Goal: Information Seeking & Learning: Check status

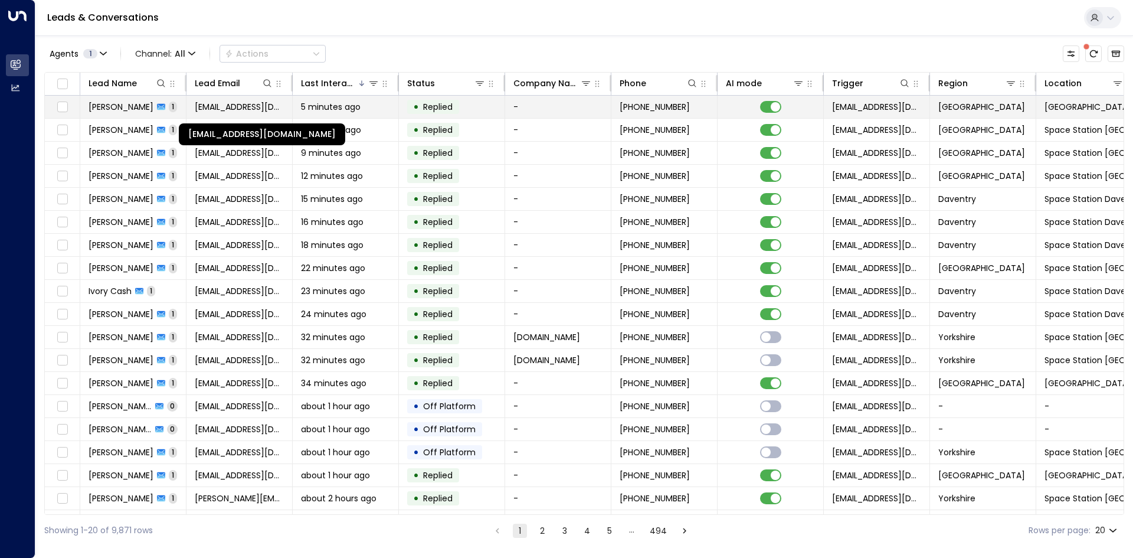
click at [210, 103] on span "[EMAIL_ADDRESS][DOMAIN_NAME]" at bounding box center [239, 107] width 89 height 12
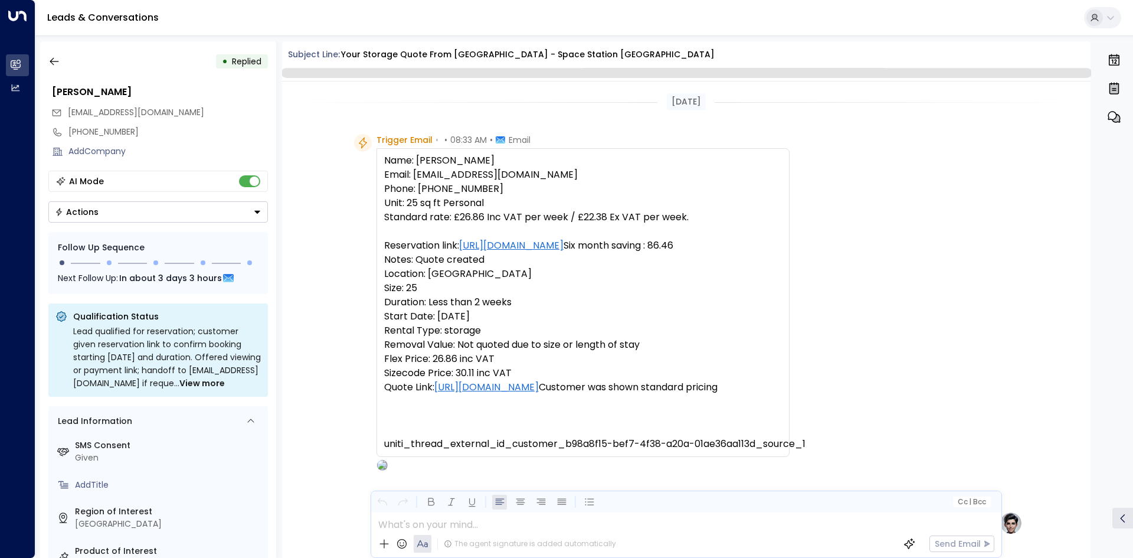
scroll to position [548, 0]
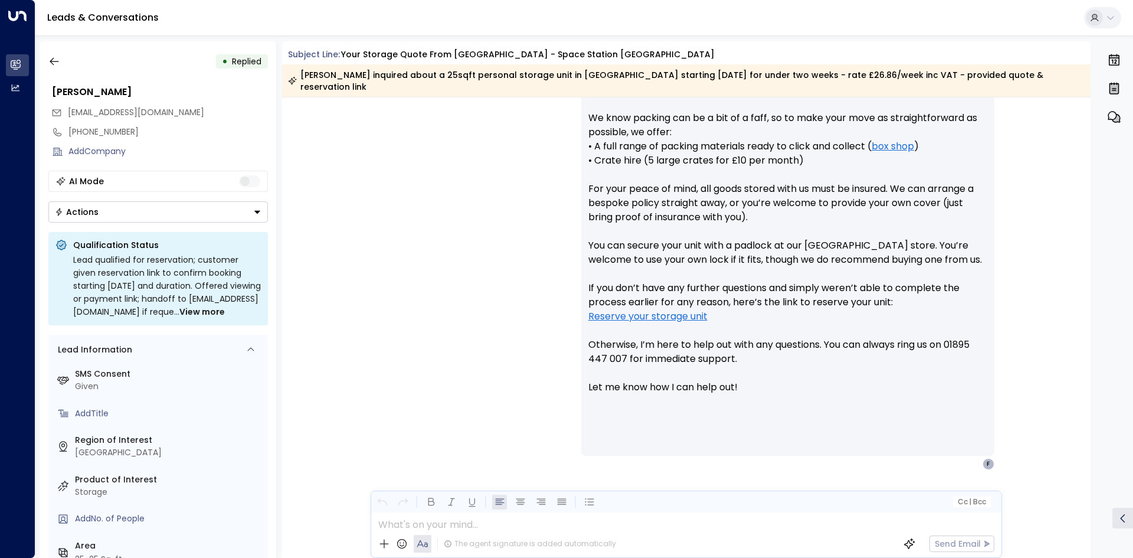
click at [254, 215] on icon "Button group with a nested menu" at bounding box center [257, 212] width 8 height 8
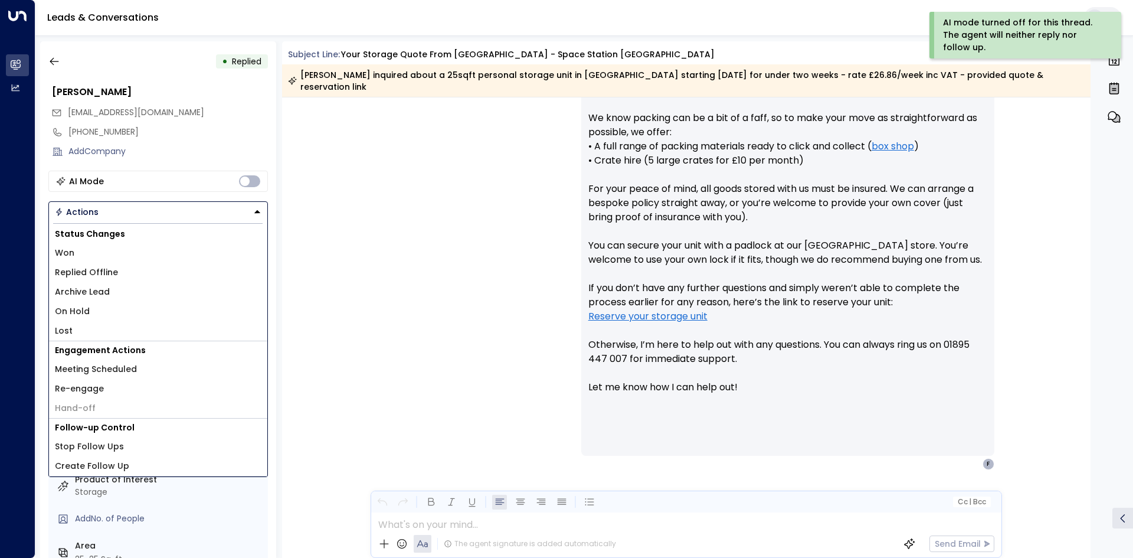
drag, startPoint x: 338, startPoint y: 194, endPoint x: 123, endPoint y: 87, distance: 240.7
click at [338, 194] on div "[PERSON_NAME] • 08:40 AM • Email Hi [PERSON_NAME], Here’s a summary of your quo…" at bounding box center [686, 283] width 809 height 609
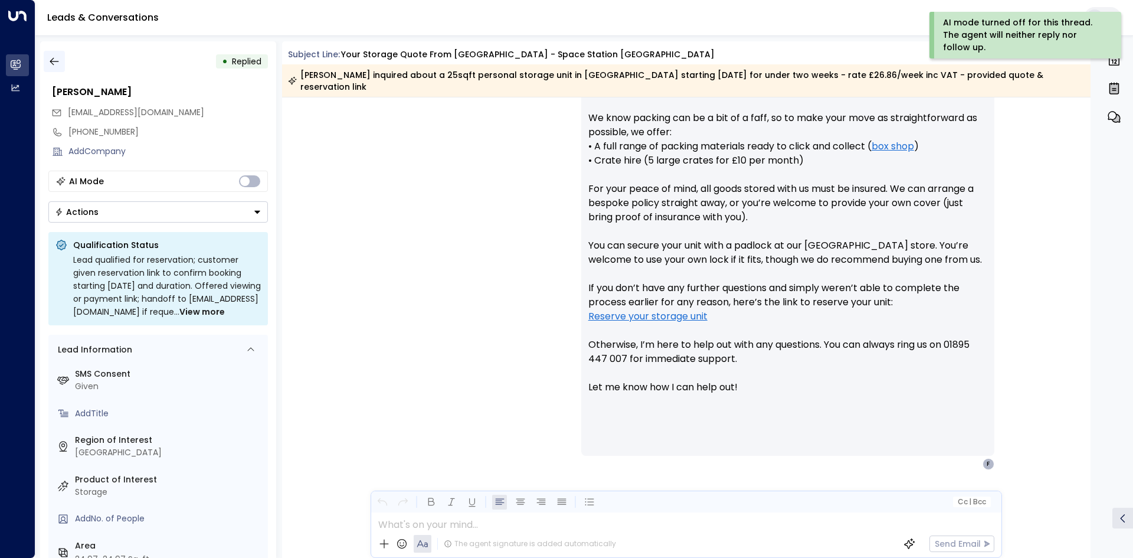
click at [60, 60] on icon "button" at bounding box center [54, 61] width 12 height 12
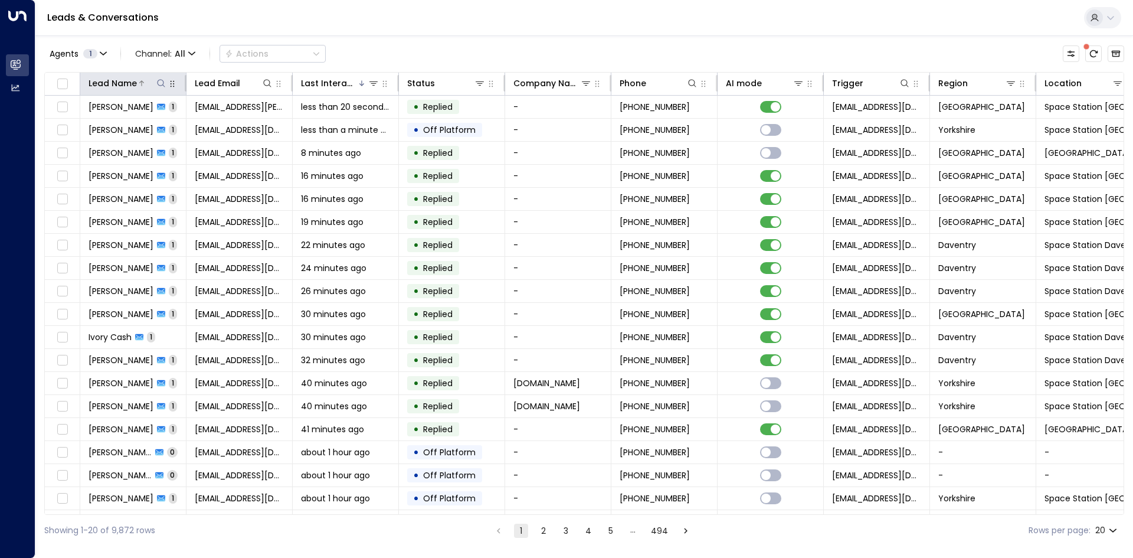
click at [161, 85] on icon at bounding box center [160, 82] width 9 height 9
click at [182, 122] on input "text" at bounding box center [161, 126] width 163 height 22
type input "**********"
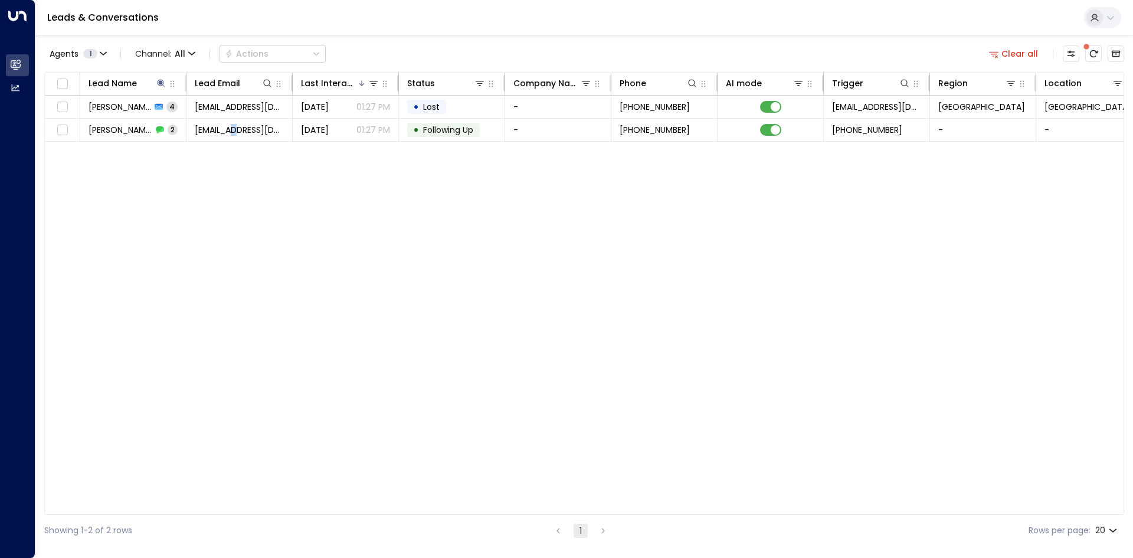
click at [237, 217] on div "Lead Name Lead Email Last Interacted Status Company Name Phone AI mode Trigger …" at bounding box center [584, 293] width 1080 height 443
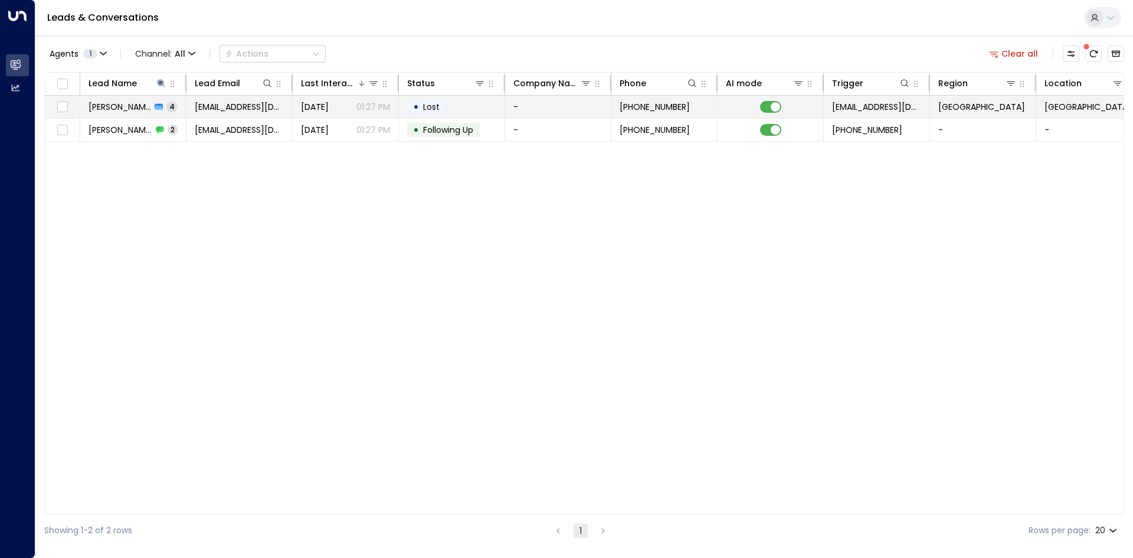
click at [174, 110] on td "[PERSON_NAME] 4" at bounding box center [133, 107] width 106 height 22
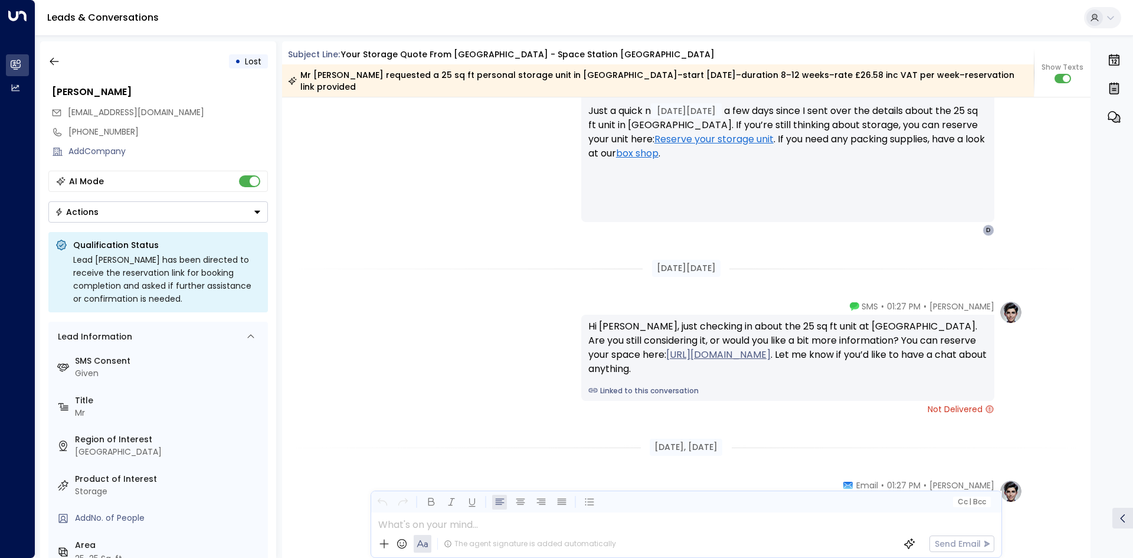
scroll to position [1703, 0]
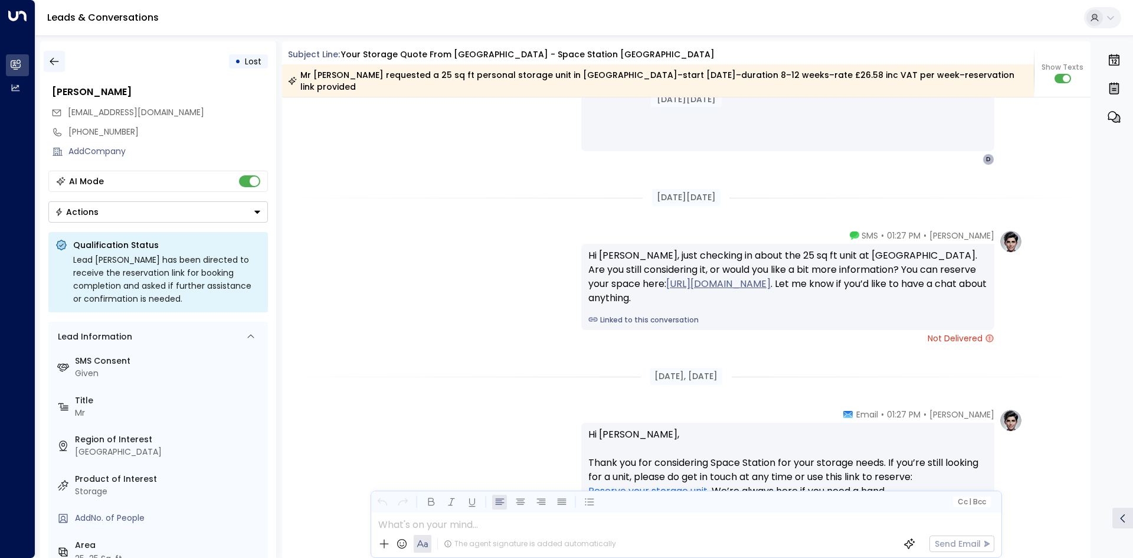
click at [63, 65] on button "button" at bounding box center [54, 61] width 21 height 21
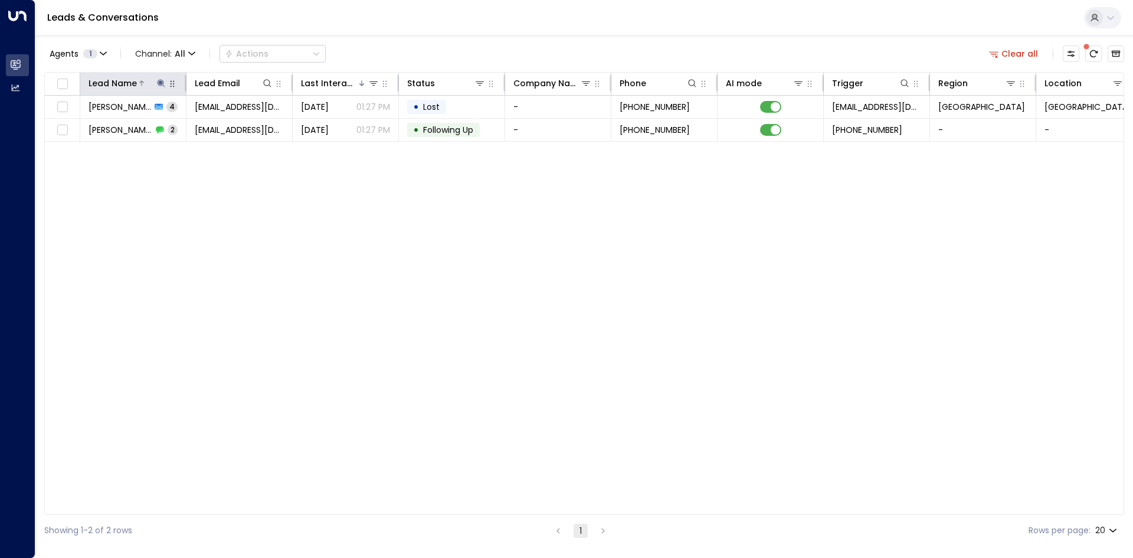
click at [162, 80] on icon at bounding box center [161, 83] width 8 height 8
click at [230, 130] on icon "button" at bounding box center [234, 126] width 9 height 9
click at [169, 118] on input "text" at bounding box center [161, 126] width 163 height 22
type input "**********"
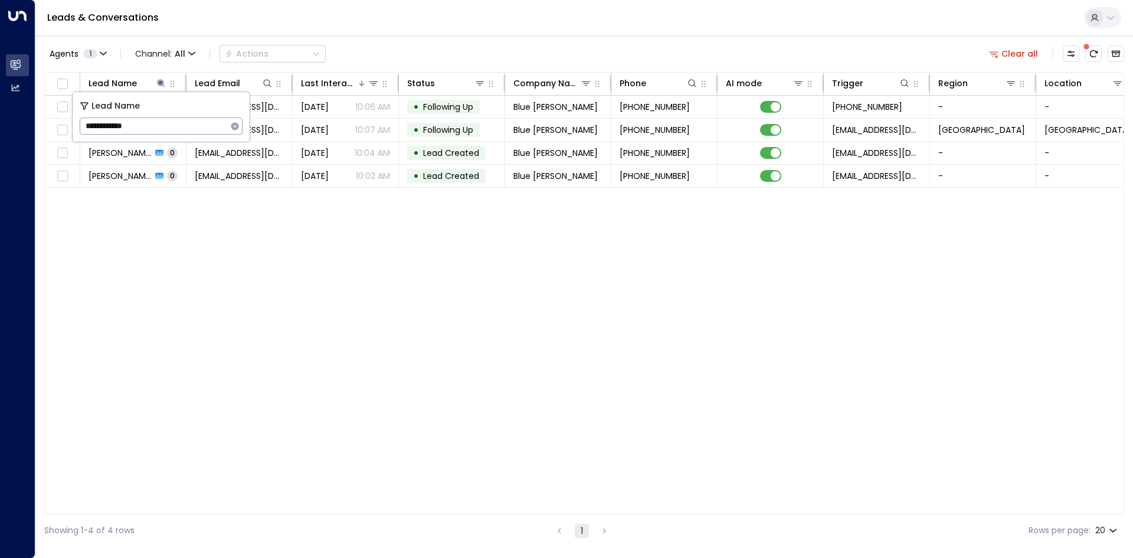
click at [263, 210] on div "Lead Name Lead Email Last Interacted Status Company Name Phone AI mode Trigger …" at bounding box center [584, 293] width 1080 height 443
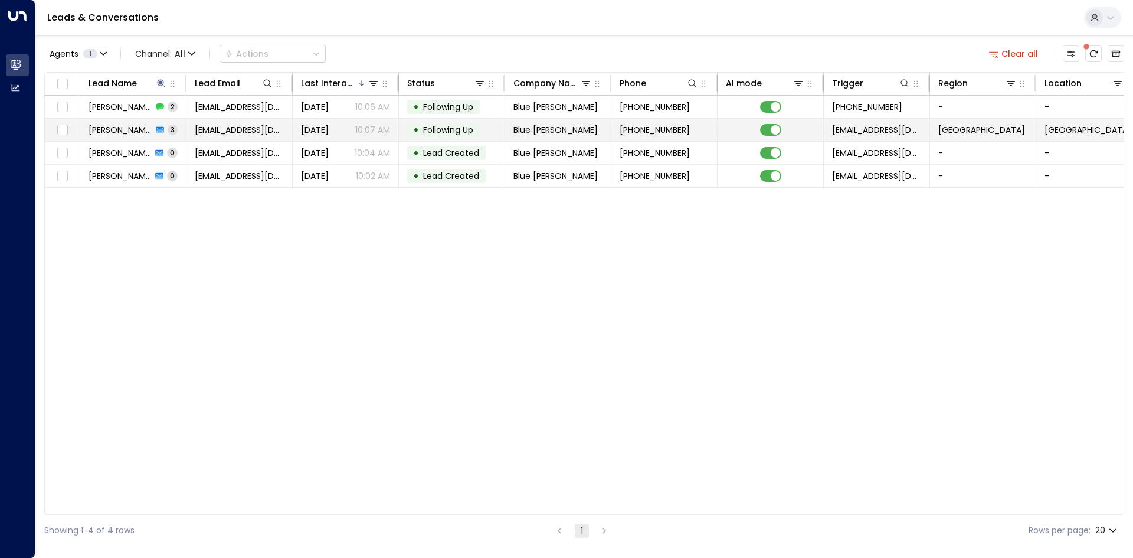
click at [256, 124] on span "[EMAIL_ADDRESS][DOMAIN_NAME]" at bounding box center [239, 130] width 89 height 12
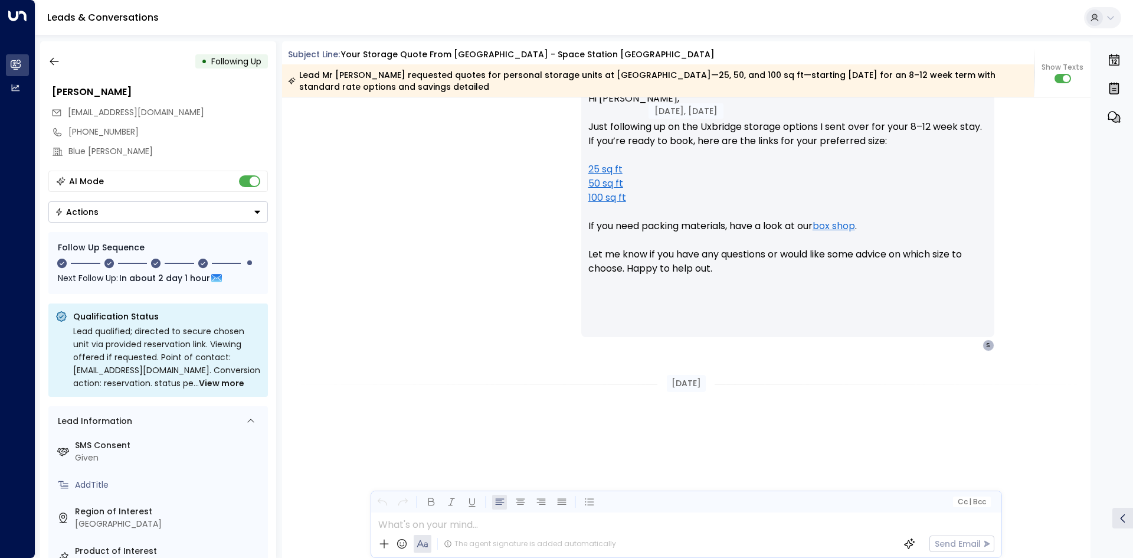
scroll to position [1589, 0]
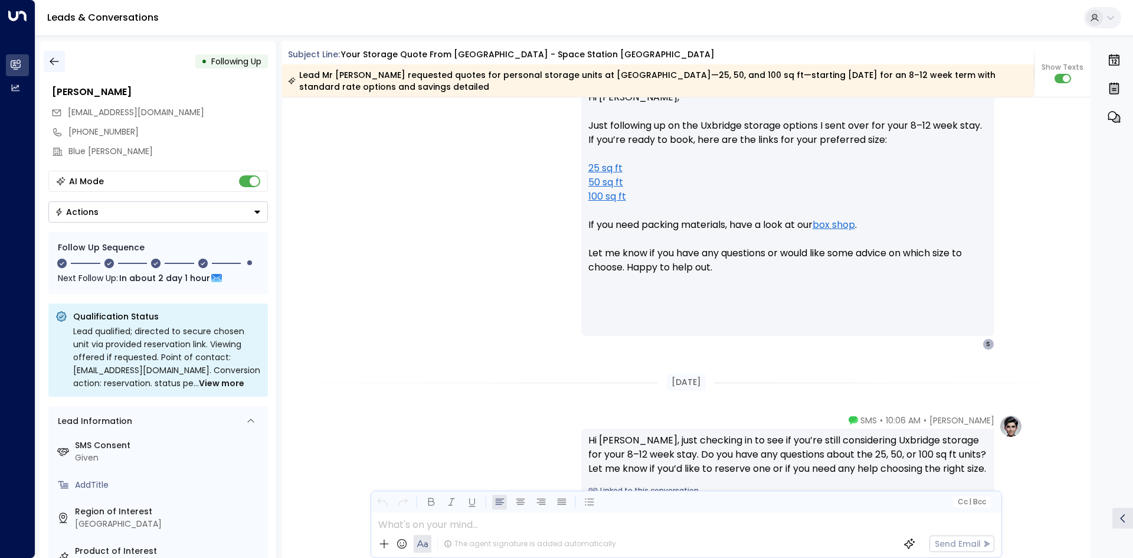
click at [59, 59] on icon "button" at bounding box center [54, 61] width 12 height 12
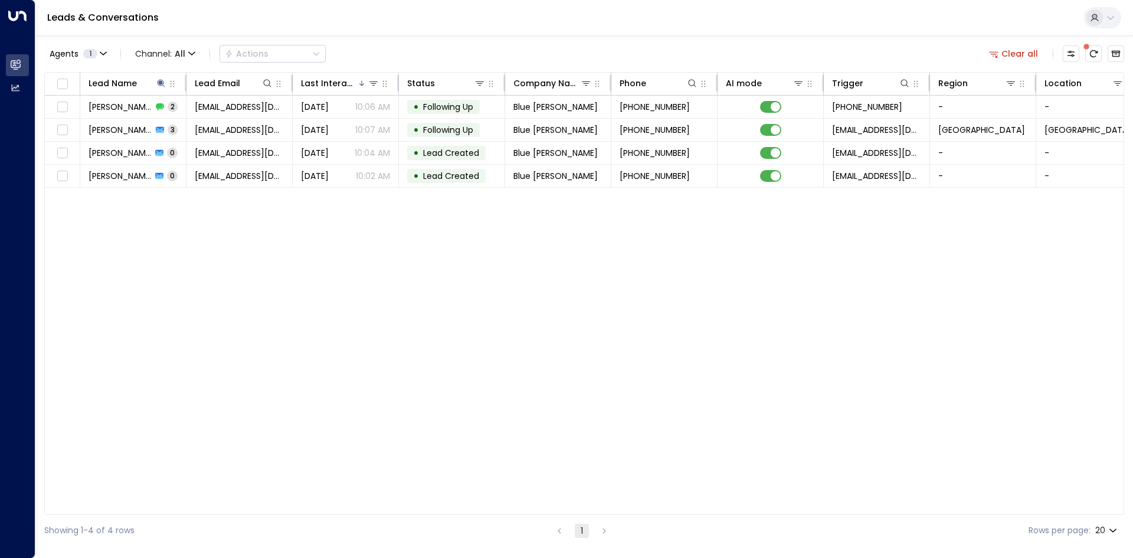
click at [368, 303] on div "Lead Name Lead Email Last Interacted Status Company Name Phone AI mode Trigger …" at bounding box center [584, 293] width 1080 height 443
click at [161, 83] on icon at bounding box center [161, 83] width 8 height 8
drag, startPoint x: 233, startPoint y: 126, endPoint x: 210, endPoint y: 127, distance: 22.4
click at [233, 126] on icon "button" at bounding box center [235, 126] width 8 height 8
click at [136, 126] on input "text" at bounding box center [161, 126] width 163 height 22
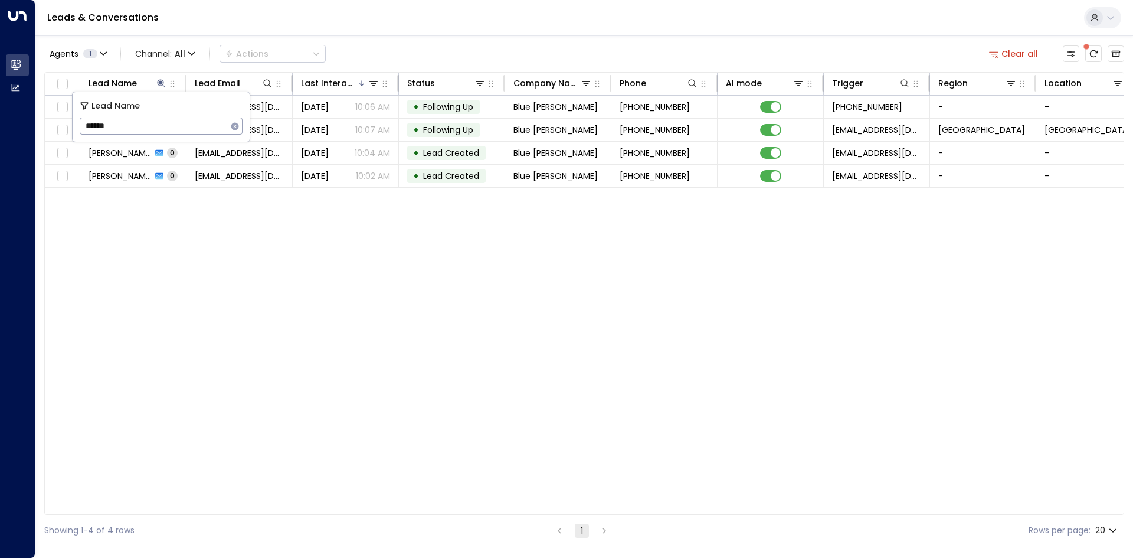
type input "*******"
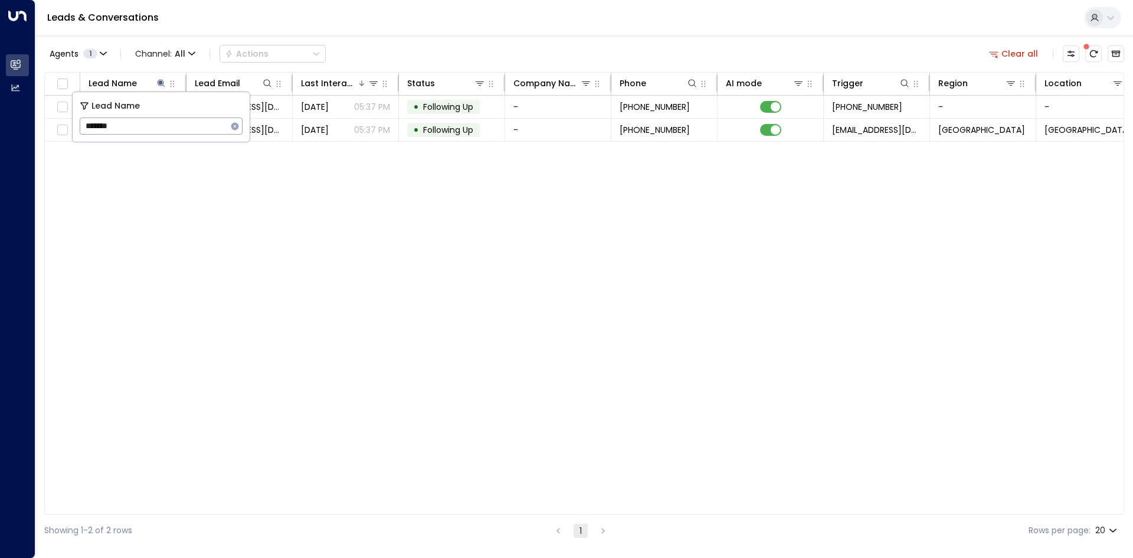
click at [231, 171] on div "Lead Name Lead Email Last Interacted Status Company Name Phone AI mode Trigger …" at bounding box center [584, 293] width 1080 height 443
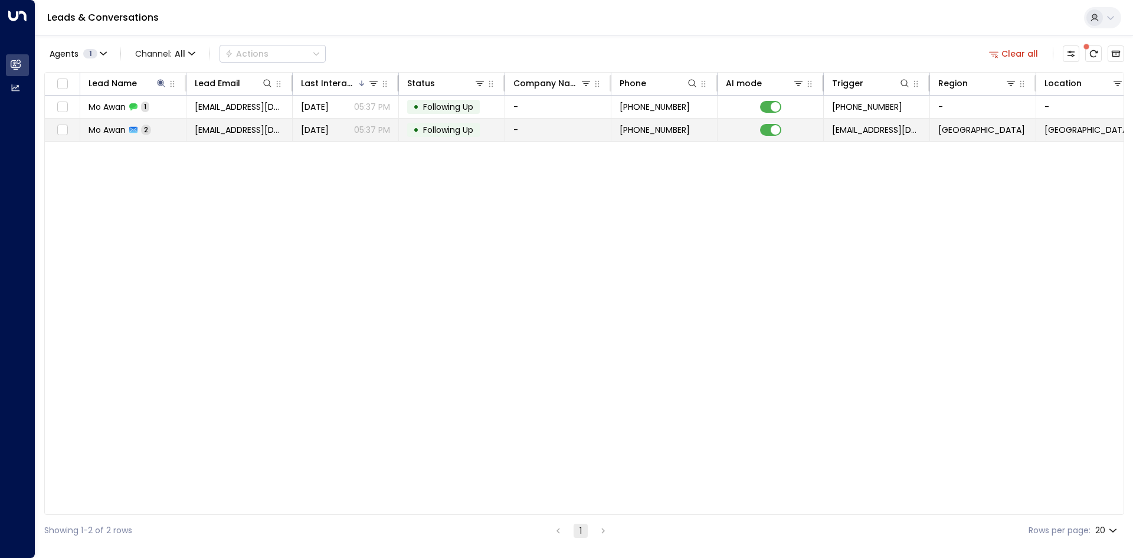
click at [228, 126] on span "[EMAIL_ADDRESS][DOMAIN_NAME]" at bounding box center [239, 130] width 89 height 12
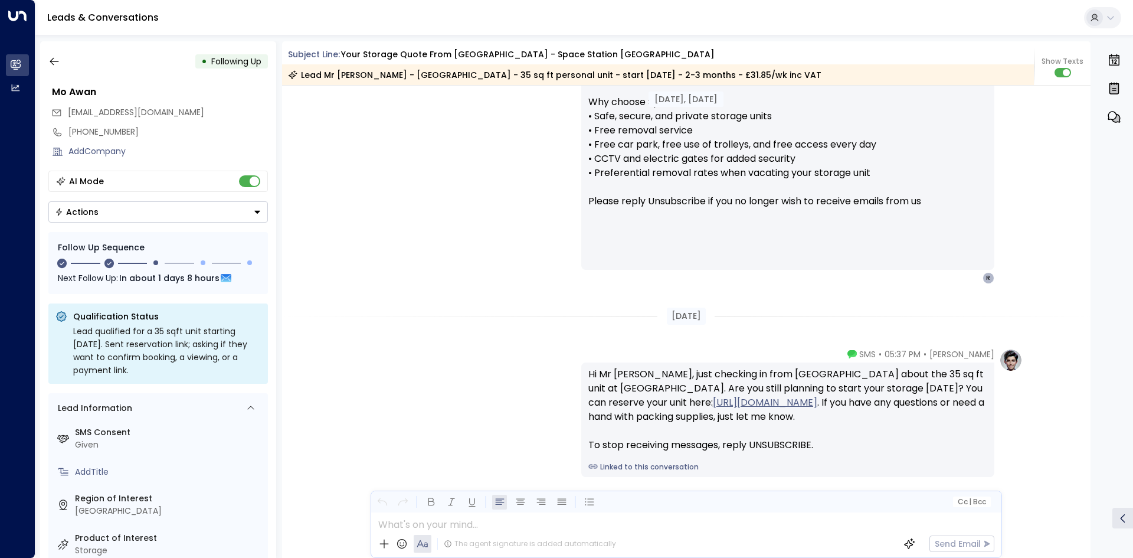
scroll to position [1088, 0]
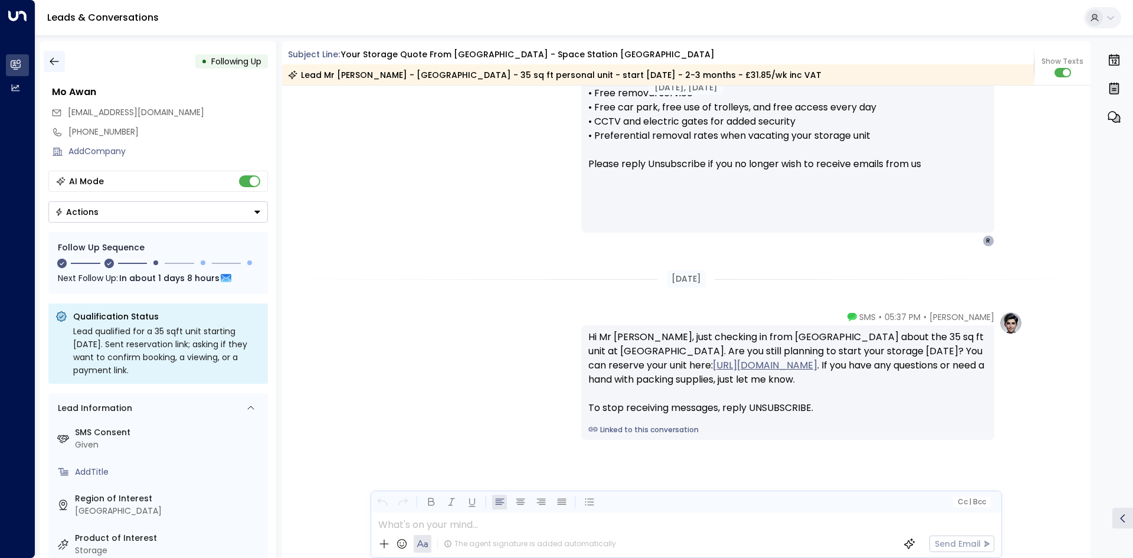
click at [59, 66] on icon "button" at bounding box center [54, 61] width 12 height 12
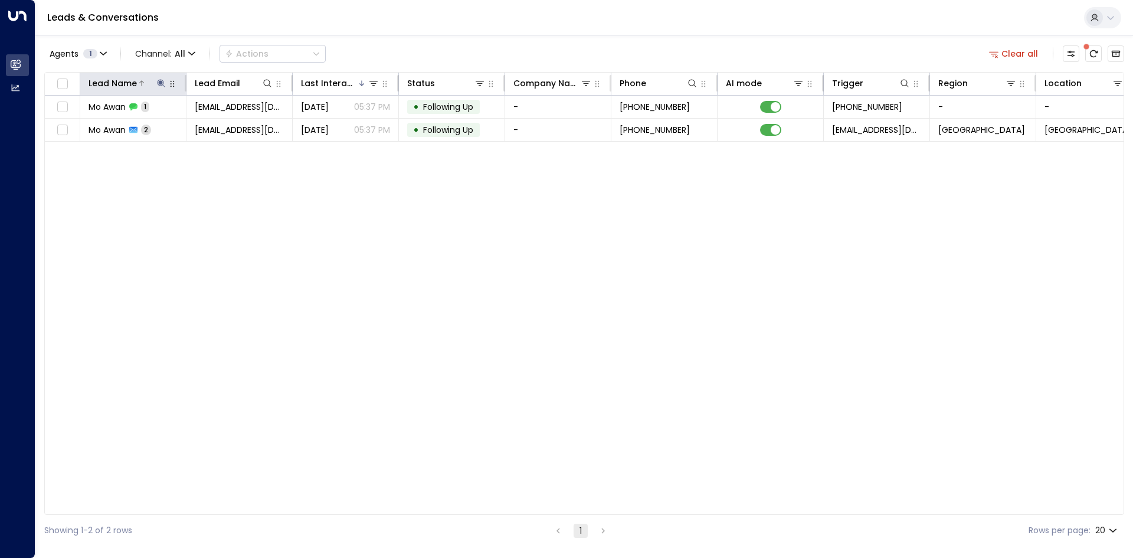
drag, startPoint x: 161, startPoint y: 81, endPoint x: 162, endPoint y: 91, distance: 10.2
click at [161, 81] on icon at bounding box center [161, 83] width 8 height 8
click at [234, 127] on icon "button" at bounding box center [234, 126] width 9 height 9
click at [176, 125] on input "text" at bounding box center [161, 126] width 163 height 22
type input "******"
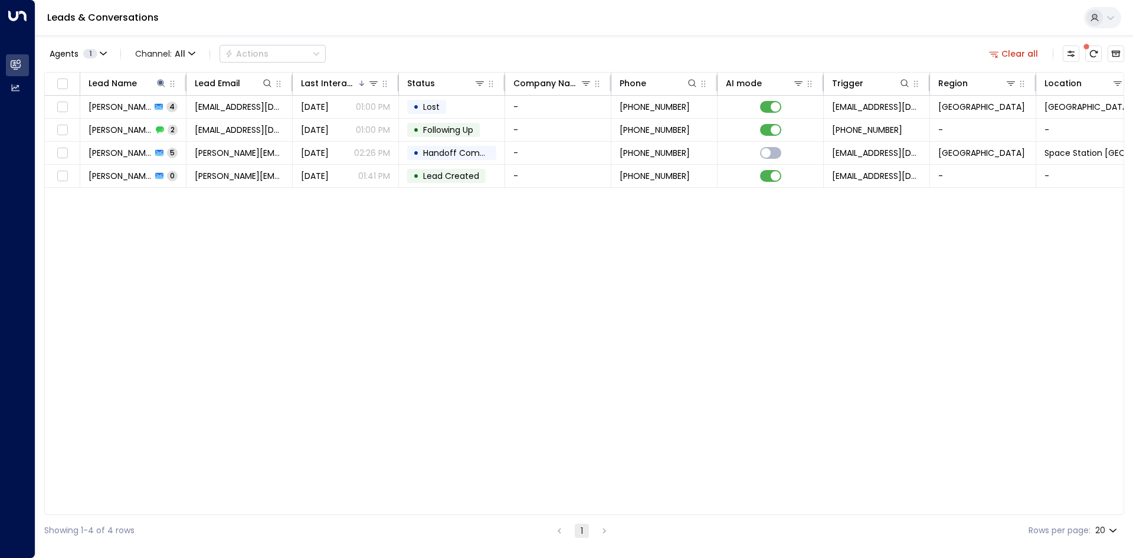
click at [190, 260] on div "Lead Name Lead Email Last Interacted Status Company Name Phone AI mode Trigger …" at bounding box center [584, 293] width 1080 height 443
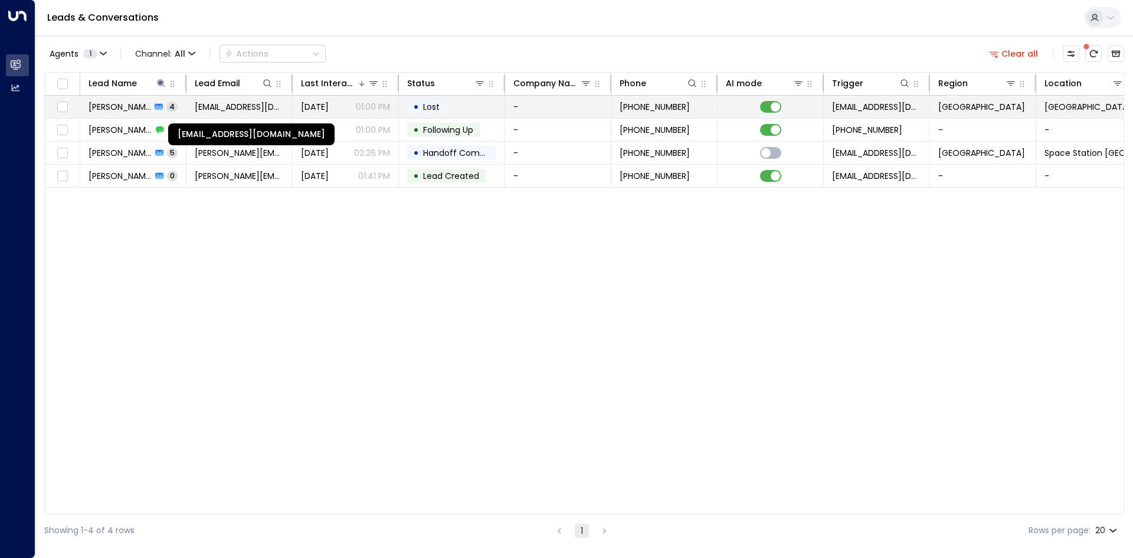
click at [200, 106] on span "[EMAIL_ADDRESS][DOMAIN_NAME]" at bounding box center [239, 107] width 89 height 12
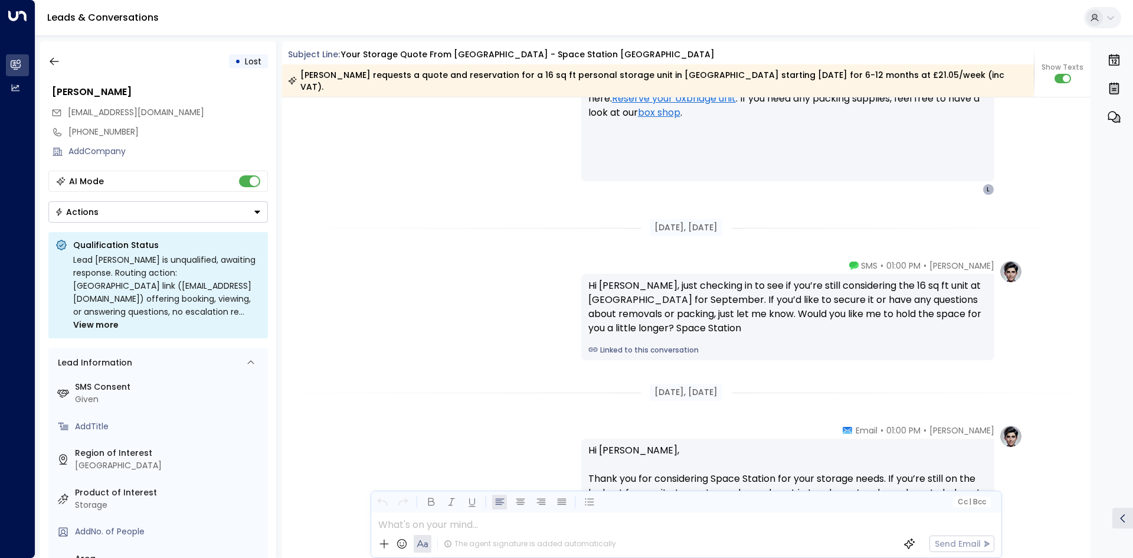
scroll to position [2107, 0]
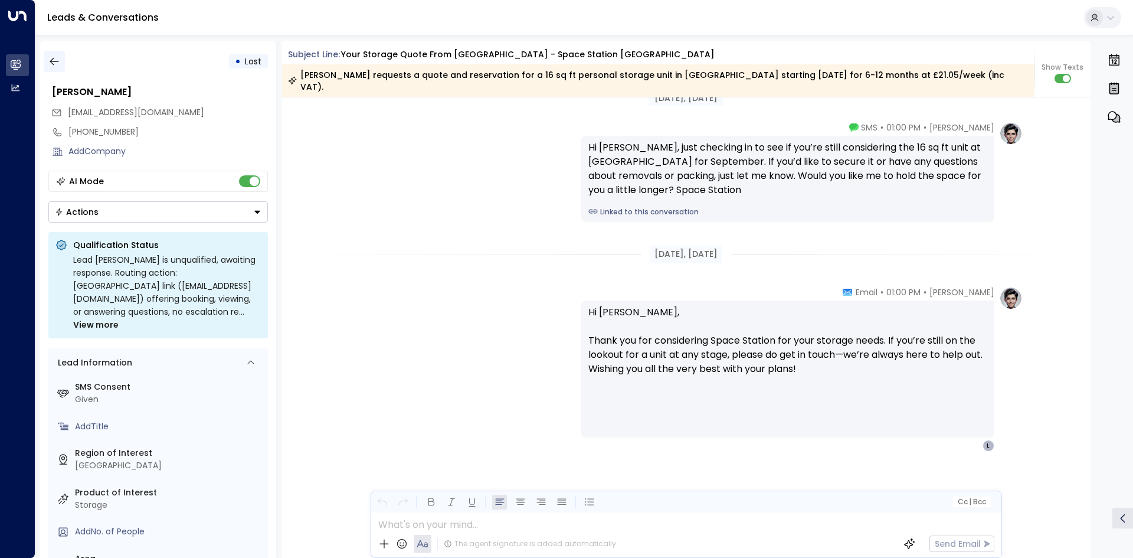
click at [51, 60] on icon "button" at bounding box center [54, 61] width 12 height 12
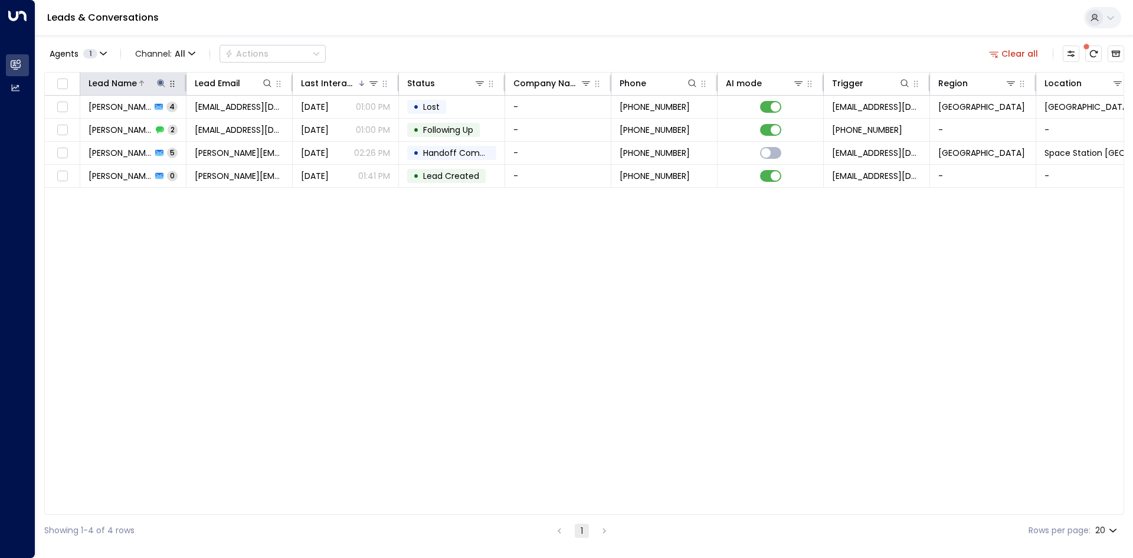
click at [158, 82] on icon at bounding box center [160, 82] width 9 height 9
drag, startPoint x: 232, startPoint y: 123, endPoint x: 181, endPoint y: 123, distance: 51.3
click at [231, 123] on icon "button" at bounding box center [234, 126] width 9 height 9
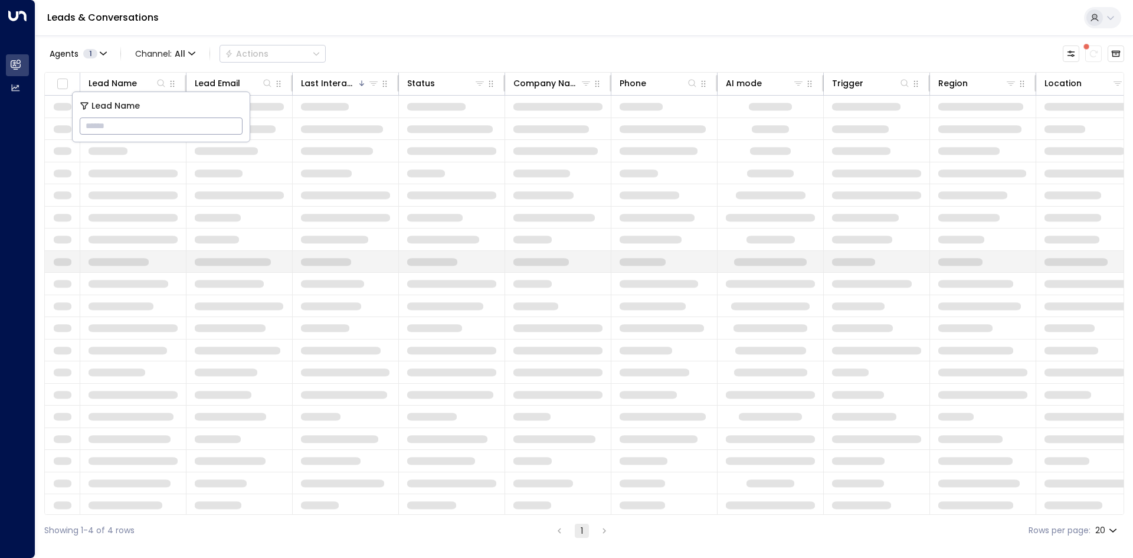
type input "********"
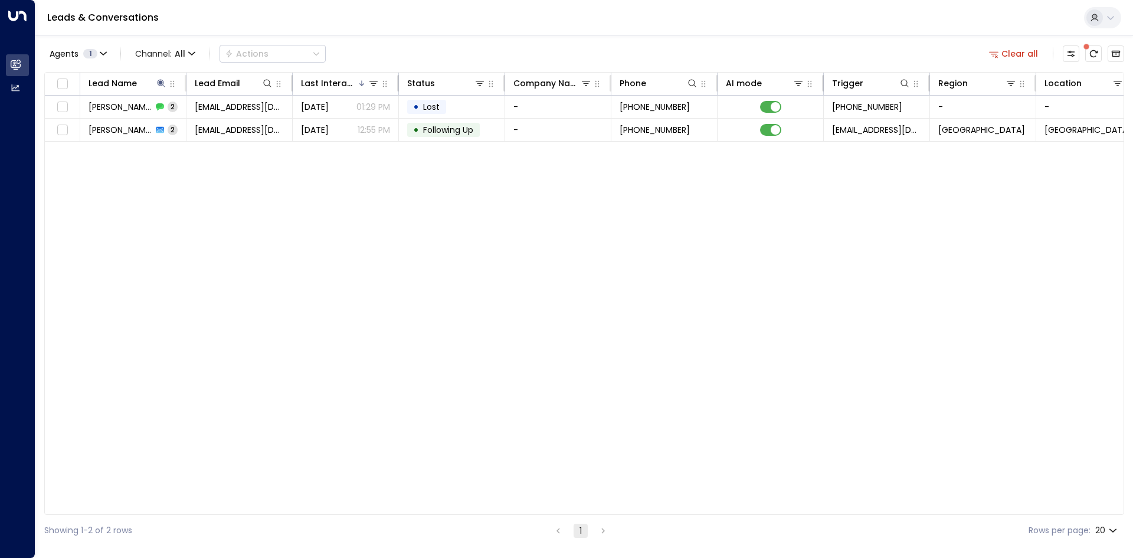
drag, startPoint x: 386, startPoint y: 192, endPoint x: 377, endPoint y: 184, distance: 12.9
click at [386, 192] on div "Lead Name Lead Email Last Interacted Status Company Name Phone AI mode Trigger …" at bounding box center [584, 293] width 1080 height 443
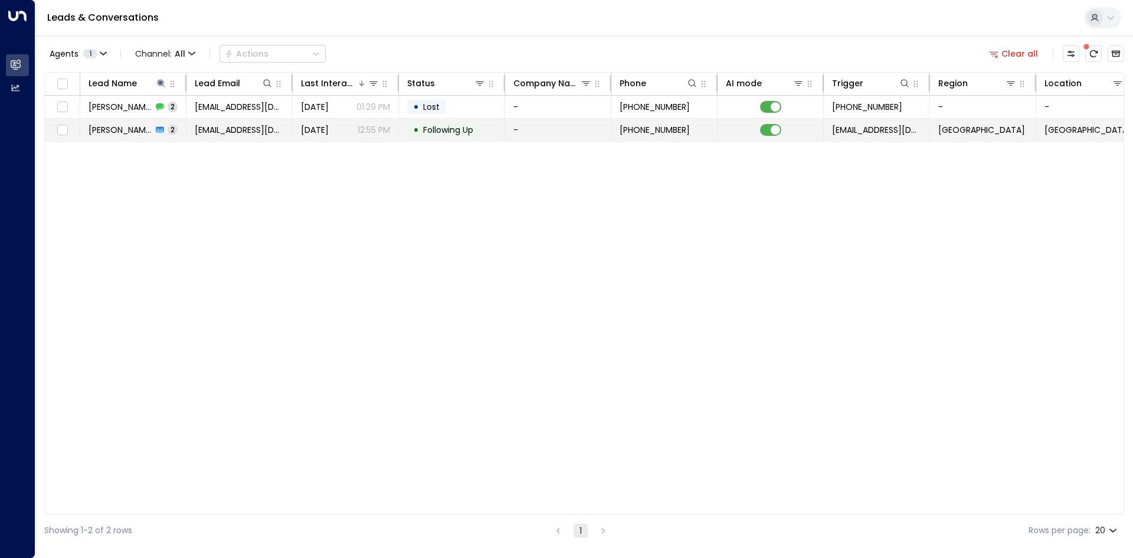
click at [292, 129] on td "[EMAIL_ADDRESS][DOMAIN_NAME]" at bounding box center [239, 130] width 106 height 22
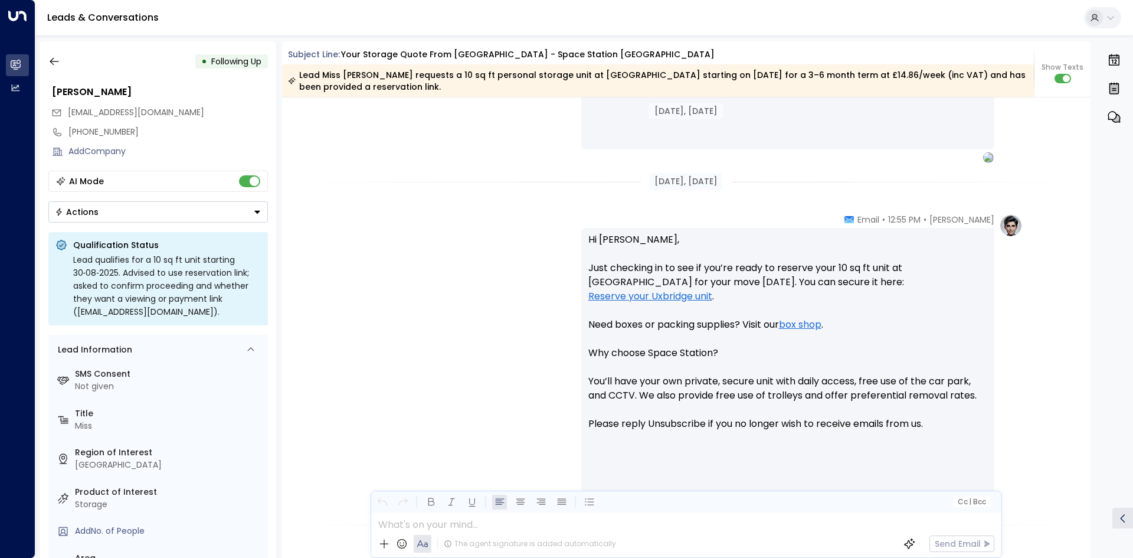
scroll to position [1108, 0]
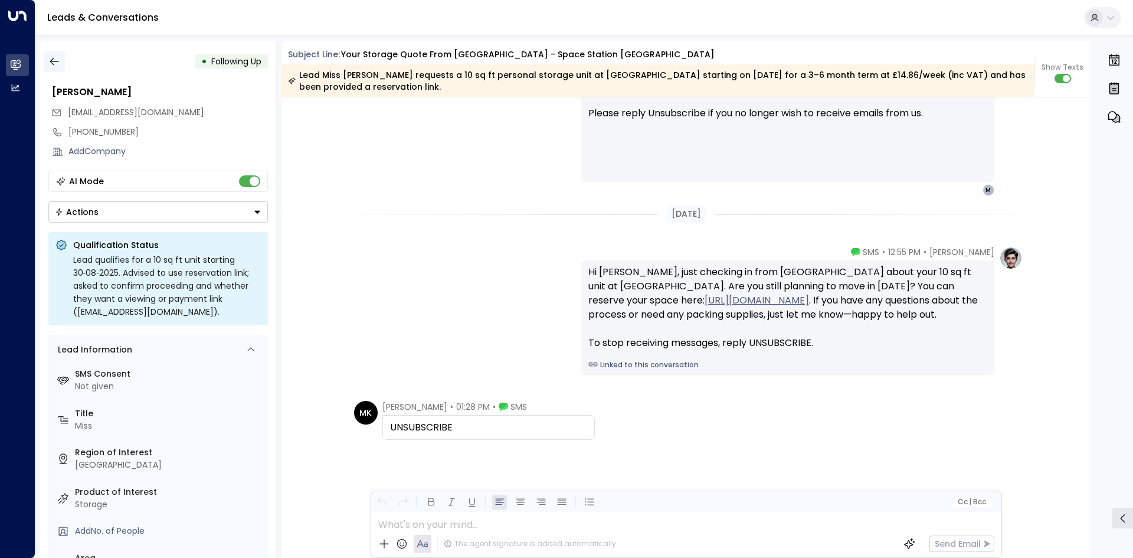
click at [63, 61] on button "button" at bounding box center [54, 61] width 21 height 21
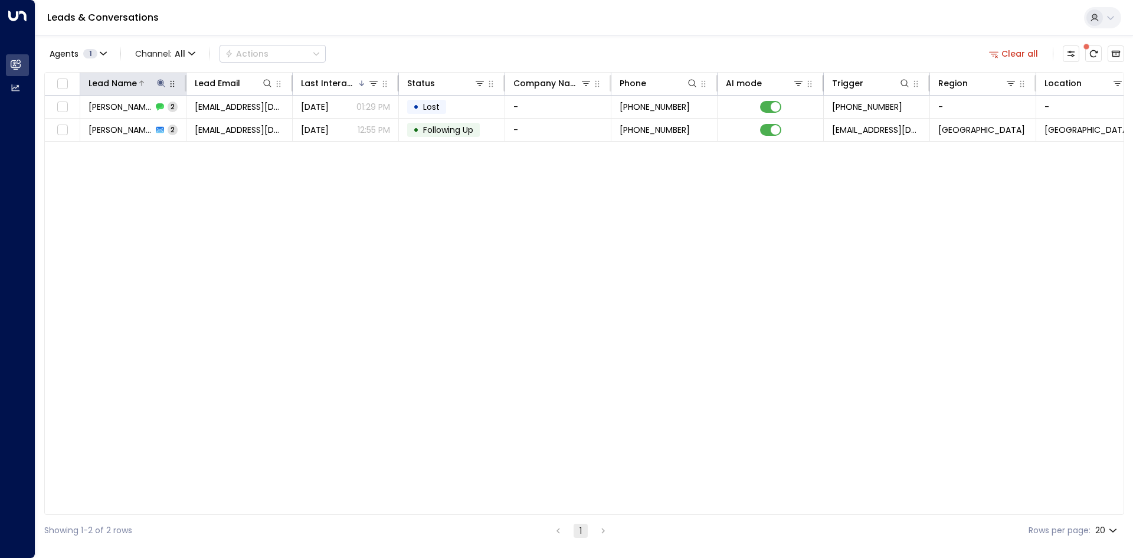
click at [161, 85] on icon at bounding box center [160, 82] width 9 height 9
click at [238, 127] on icon "button" at bounding box center [235, 126] width 8 height 8
click at [199, 127] on input "text" at bounding box center [161, 126] width 163 height 22
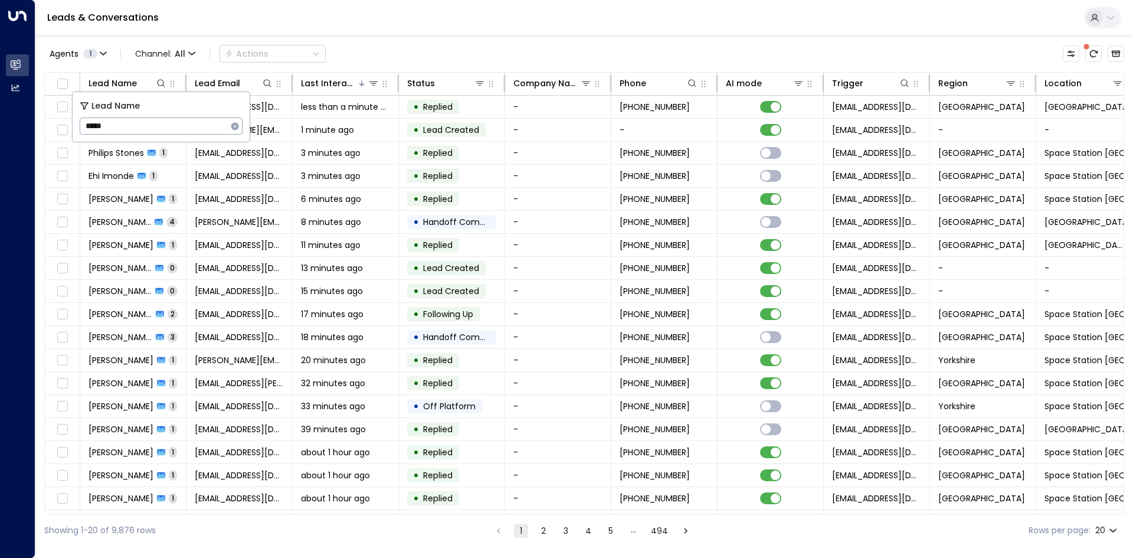
type input "******"
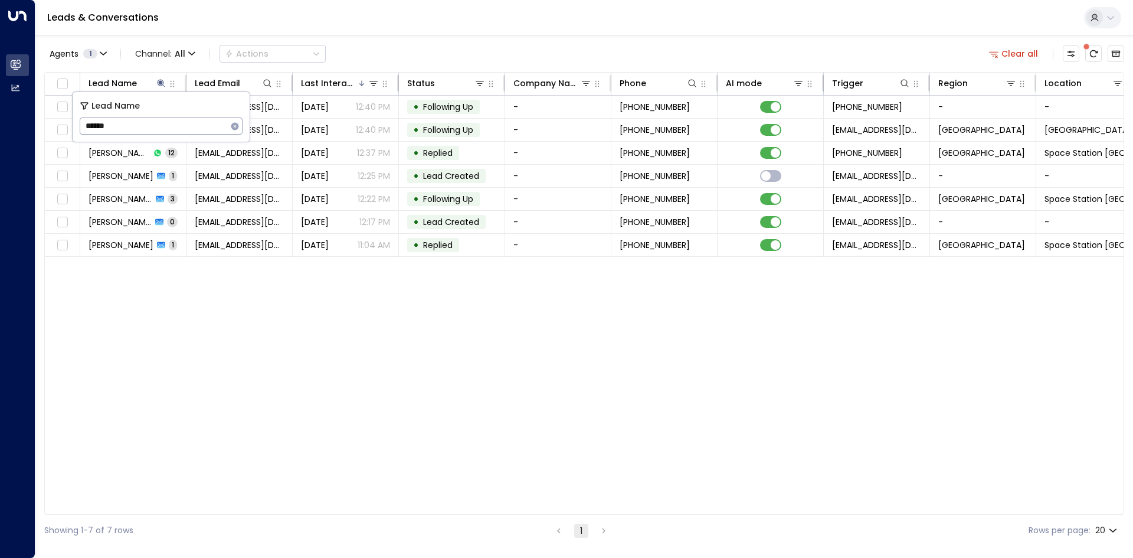
click at [210, 288] on div "Lead Name Lead Email Last Interacted Status Company Name Phone AI mode Trigger …" at bounding box center [584, 293] width 1080 height 443
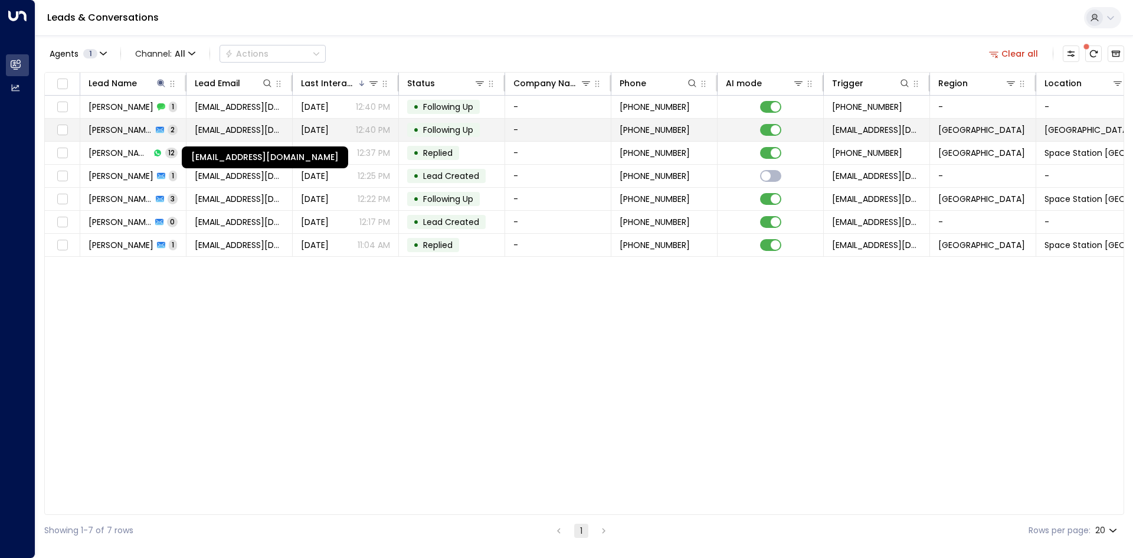
click at [235, 127] on span "[EMAIL_ADDRESS][DOMAIN_NAME]" at bounding box center [239, 130] width 89 height 12
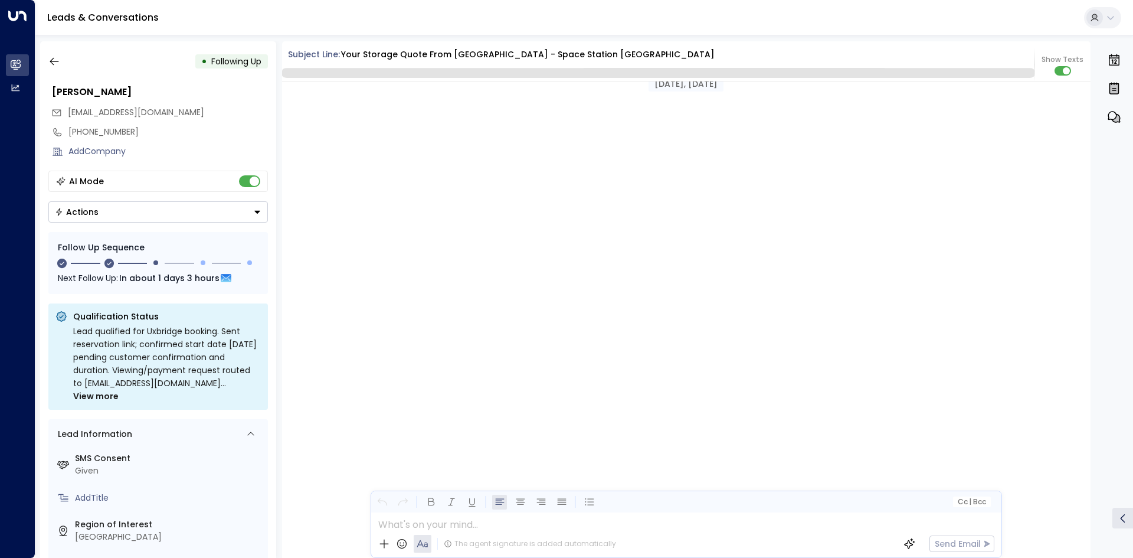
scroll to position [1084, 0]
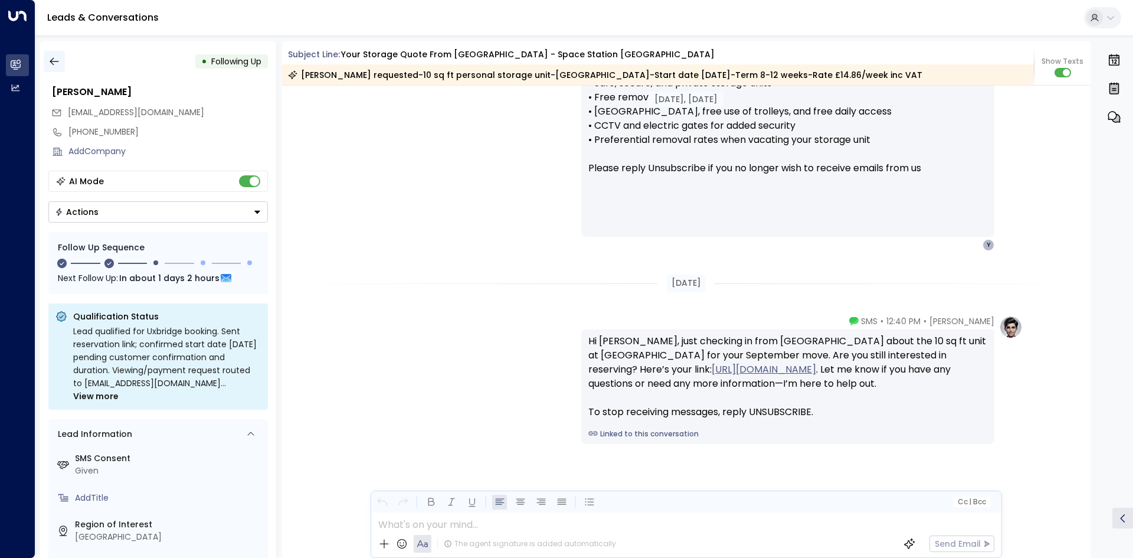
click at [63, 60] on button "button" at bounding box center [54, 61] width 21 height 21
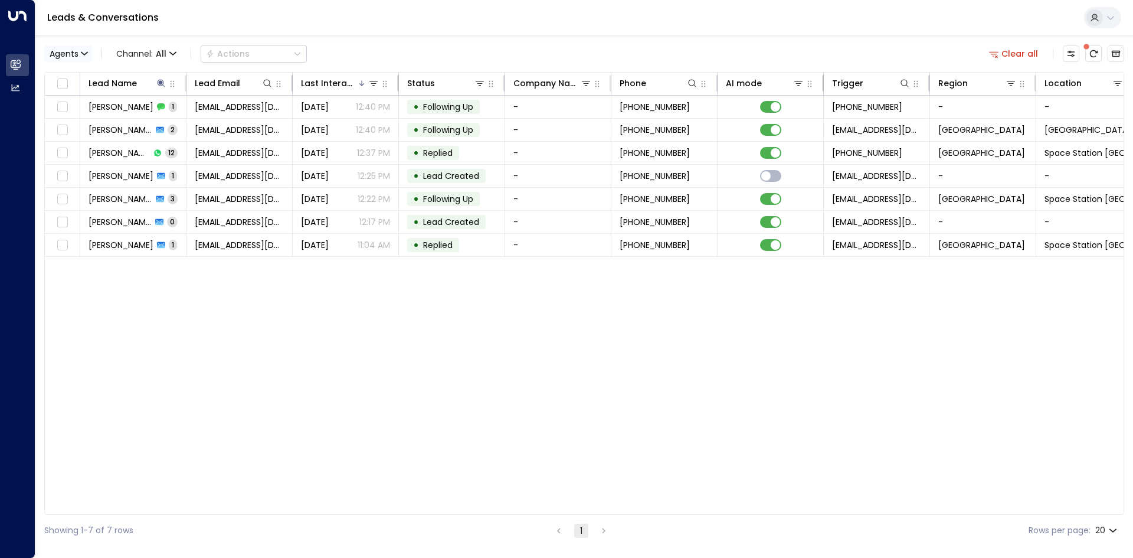
click at [65, 58] on span "Agents" at bounding box center [64, 54] width 29 height 8
click at [93, 23] on link "Leads & Conversations" at bounding box center [103, 18] width 112 height 14
click at [104, 15] on link "Leads & Conversations" at bounding box center [103, 18] width 112 height 14
click at [471, 53] on icon "button" at bounding box center [993, 53] width 11 height 11
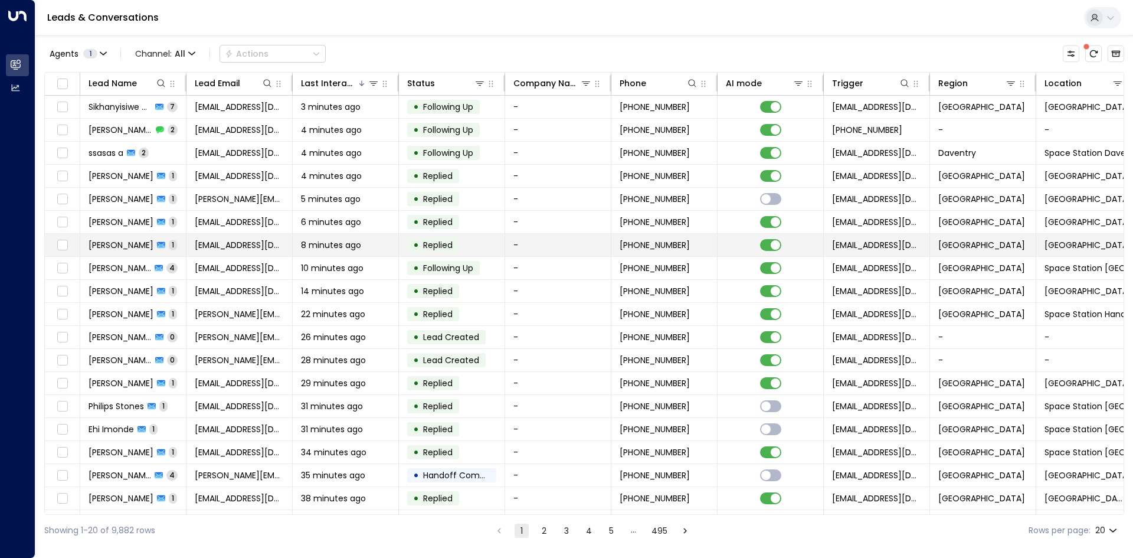
click at [254, 248] on span "[EMAIL_ADDRESS][DOMAIN_NAME]" at bounding box center [239, 245] width 89 height 12
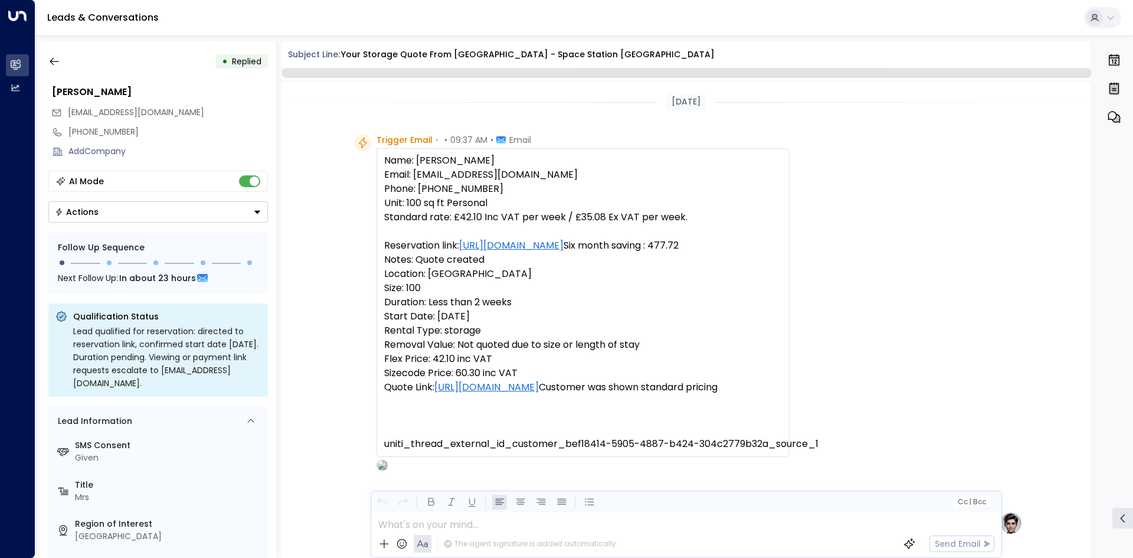
scroll to position [449, 0]
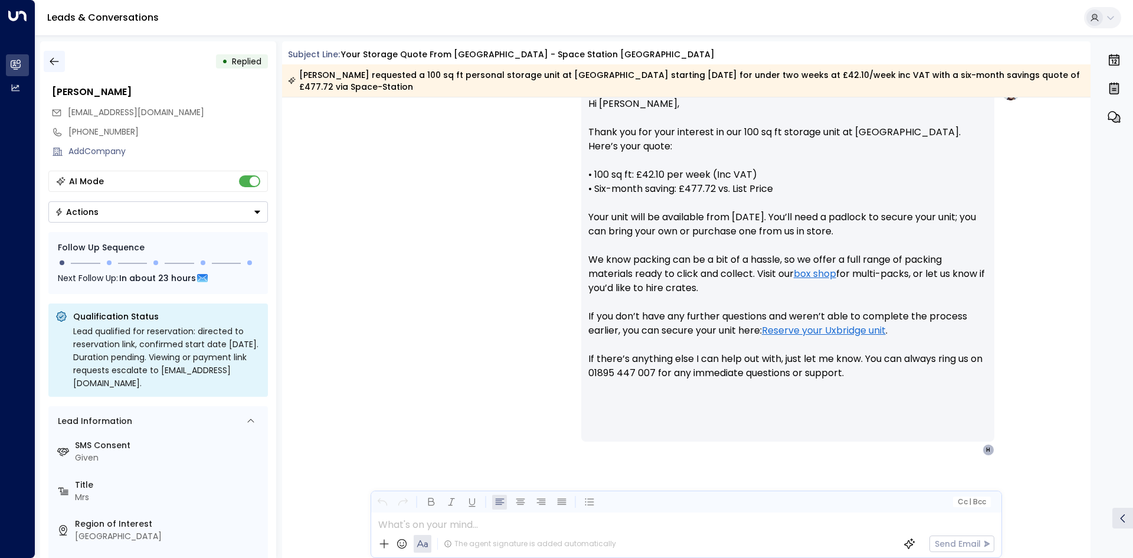
click at [59, 63] on icon "button" at bounding box center [54, 61] width 12 height 12
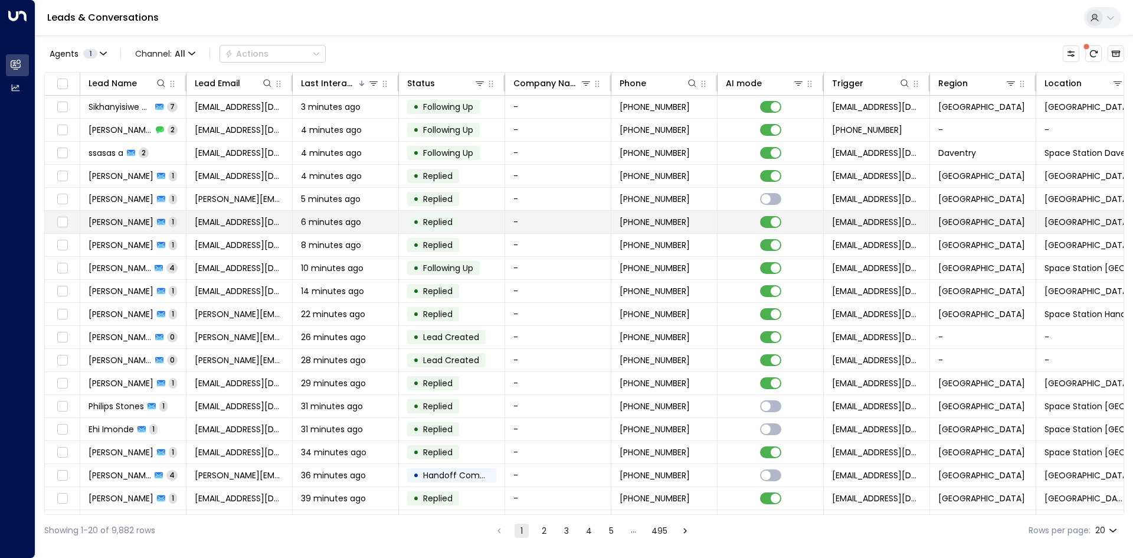
click at [264, 223] on span "[EMAIL_ADDRESS][DOMAIN_NAME]" at bounding box center [239, 222] width 89 height 12
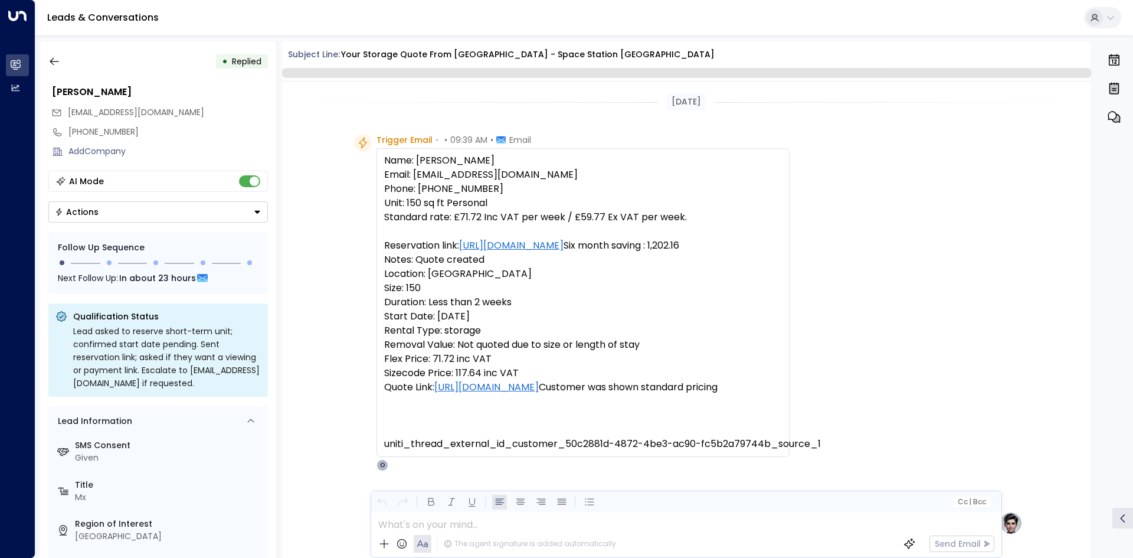
scroll to position [433, 0]
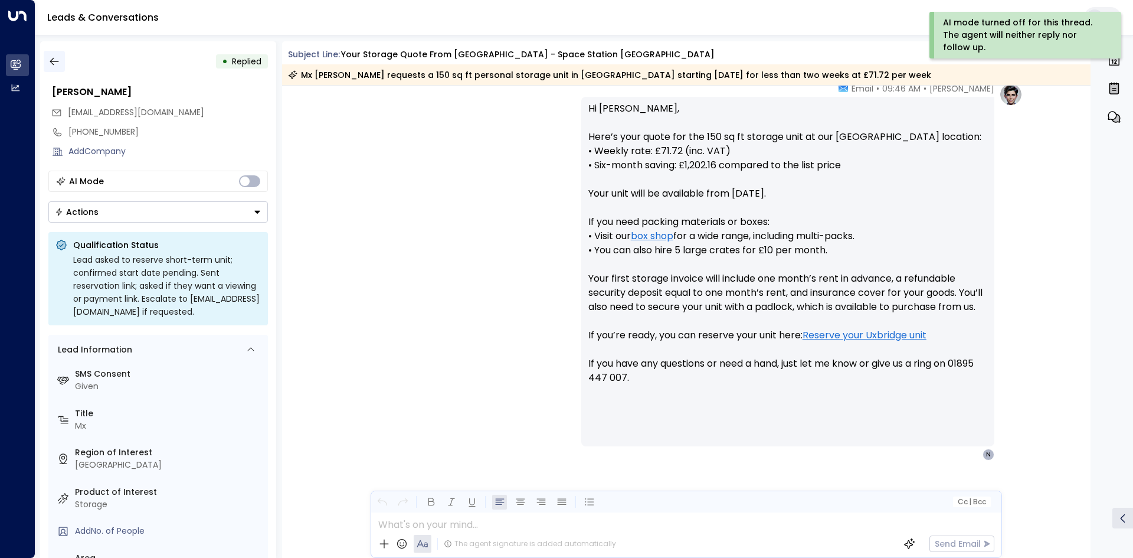
click at [64, 62] on button "button" at bounding box center [54, 61] width 21 height 21
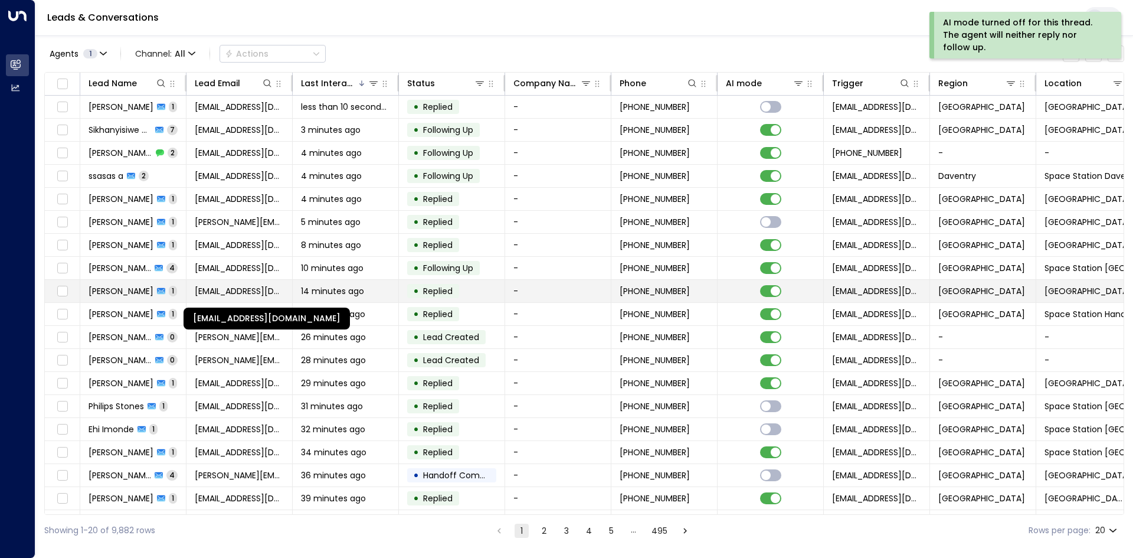
click at [241, 289] on span "[EMAIL_ADDRESS][DOMAIN_NAME]" at bounding box center [239, 291] width 89 height 12
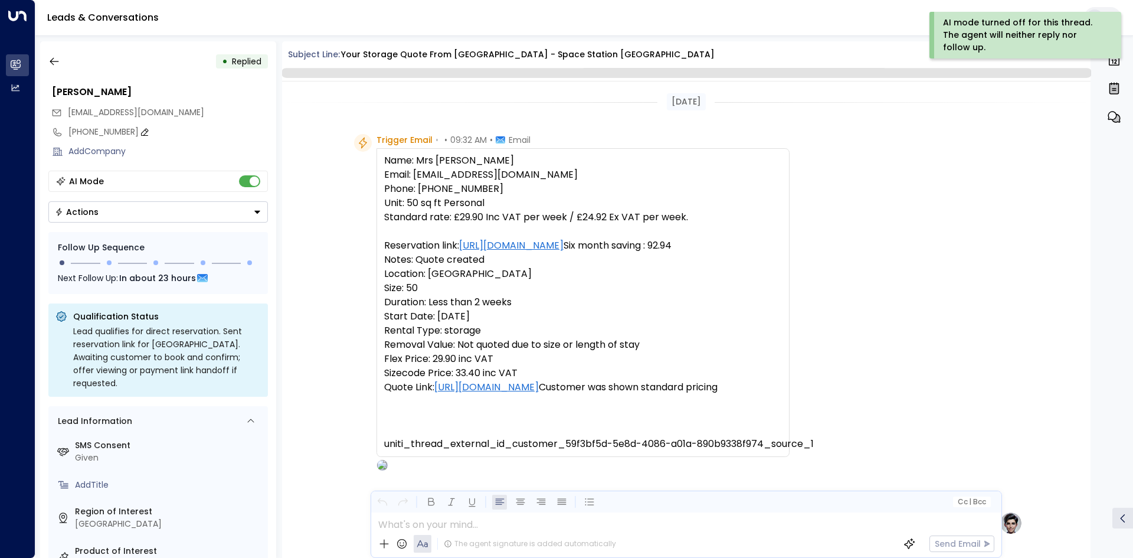
scroll to position [520, 0]
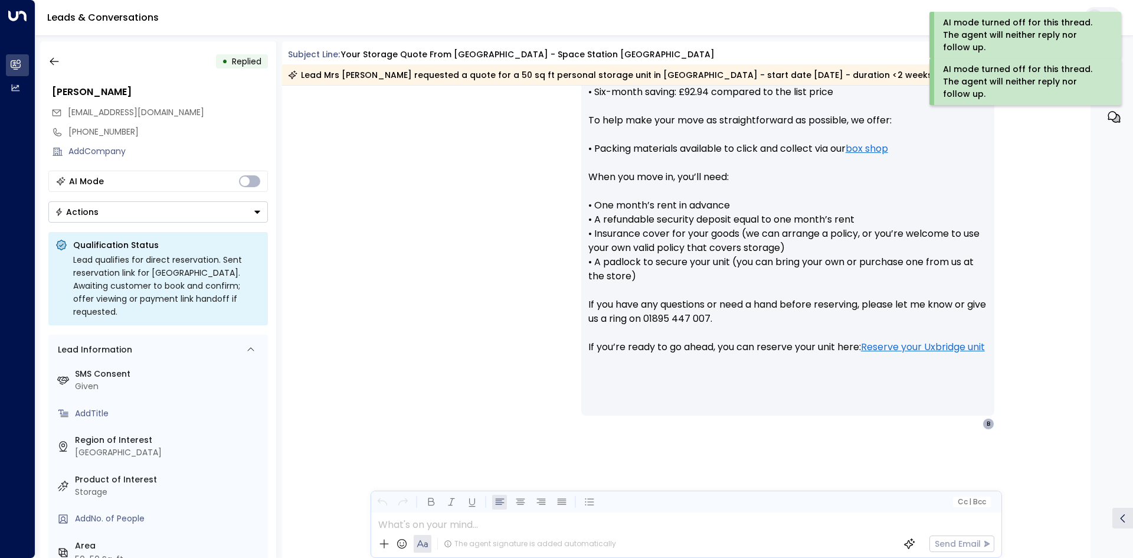
click at [65, 66] on div "• Replied" at bounding box center [158, 61] width 220 height 21
click at [56, 63] on icon "button" at bounding box center [54, 61] width 12 height 12
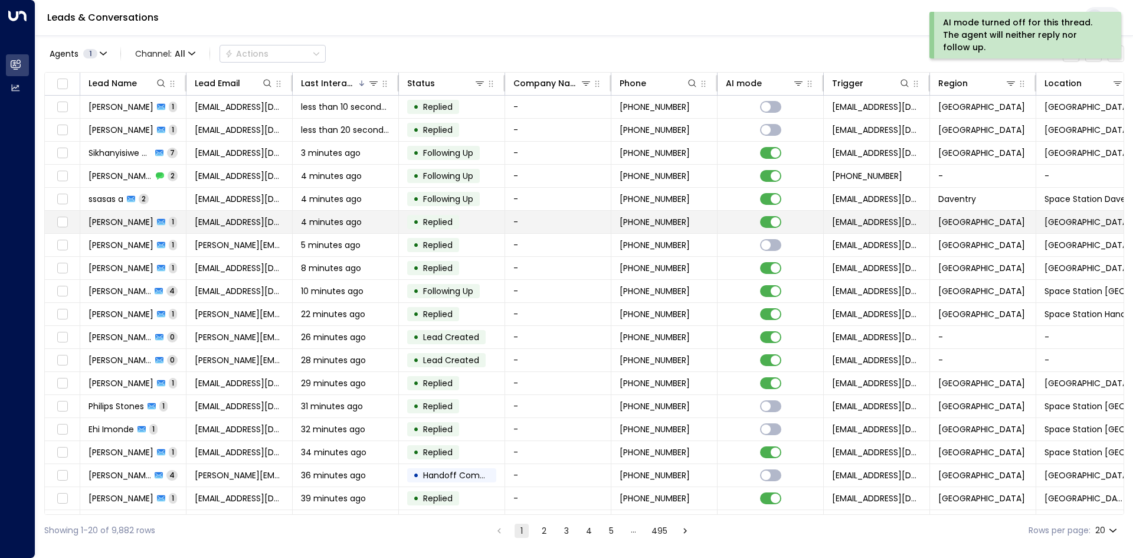
click at [222, 221] on span "[EMAIL_ADDRESS][DOMAIN_NAME]" at bounding box center [239, 222] width 89 height 12
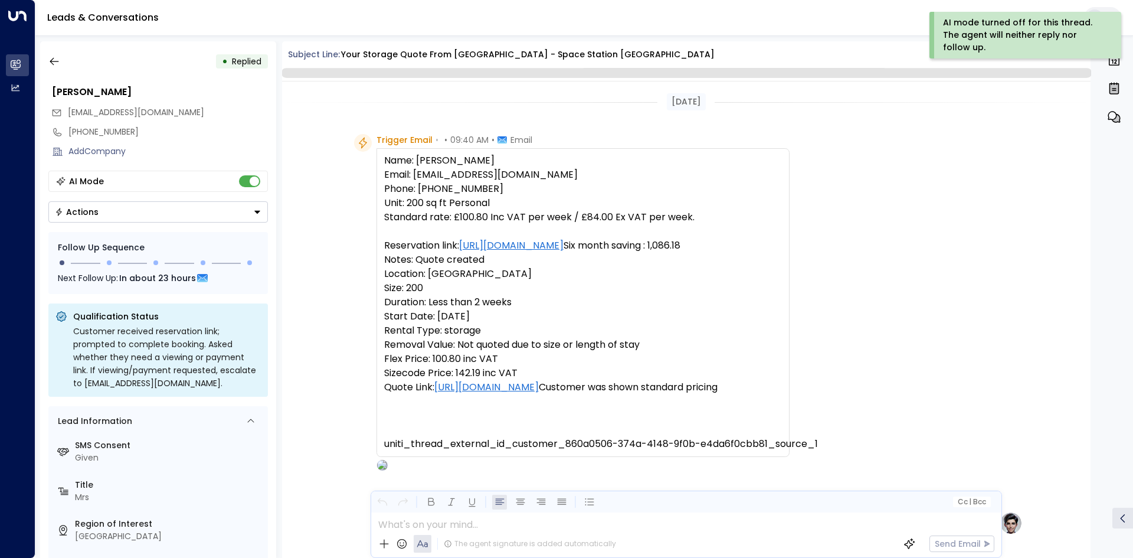
scroll to position [463, 0]
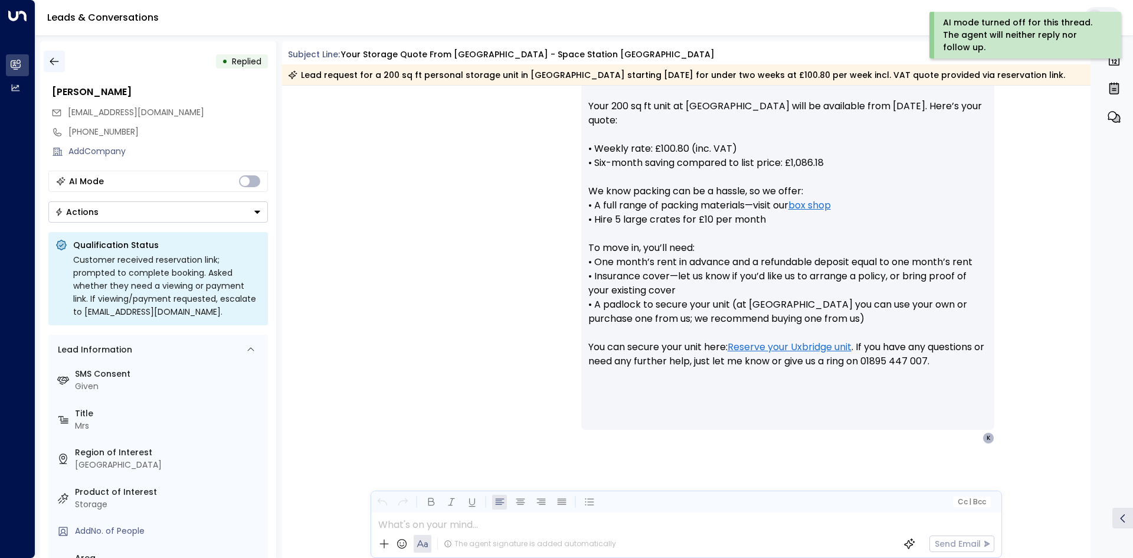
click at [57, 60] on icon "button" at bounding box center [54, 61] width 12 height 12
